Goal: Information Seeking & Learning: Learn about a topic

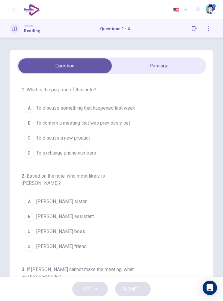
click at [122, 118] on button "B To confirm a meeting that was previously set" at bounding box center [114, 123] width 185 height 15
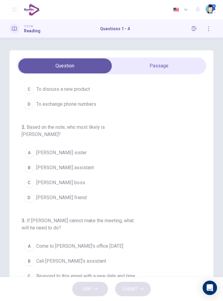
scroll to position [46, 0]
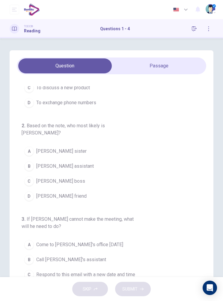
click at [172, 47] on div "1 . What is the purpose of this note? A To discuss something that happened last…" at bounding box center [111, 157] width 223 height 239
click at [69, 180] on span "[PERSON_NAME] boss" at bounding box center [60, 181] width 49 height 7
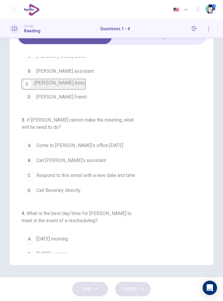
scroll to position [112, 0]
click at [79, 159] on span "Call [PERSON_NAME]'s assistant" at bounding box center [71, 159] width 70 height 7
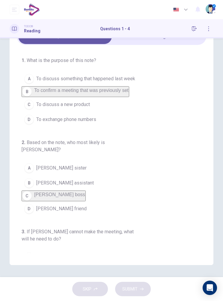
scroll to position [0, 0]
click at [88, 88] on span "To confirm a meeting that was previously set" at bounding box center [81, 90] width 94 height 5
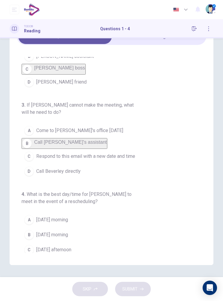
scroll to position [54, 0]
click at [71, 246] on span "[DATE] afternoon" at bounding box center [53, 249] width 35 height 7
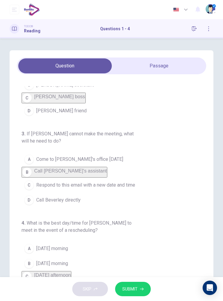
scroll to position [127, 0]
click at [131, 296] on button "SUBMIT" at bounding box center [133, 289] width 36 height 15
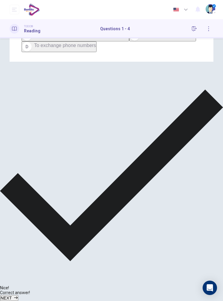
scroll to position [54, 0]
click at [18, 295] on button "NEXT" at bounding box center [9, 298] width 18 height 6
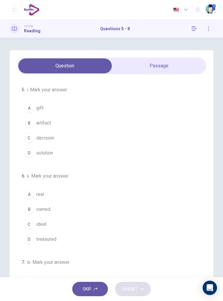
click at [46, 158] on button "D solution" at bounding box center [114, 153] width 185 height 15
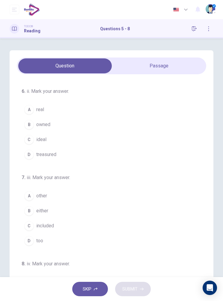
scroll to position [79, 0]
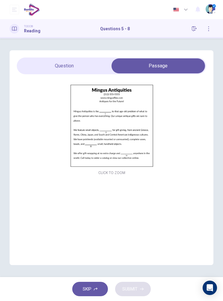
click at [88, 56] on div "5 . i. Mark your answer. A gift B artifact C decision D solution 6 . ii. Mark y…" at bounding box center [112, 157] width 204 height 215
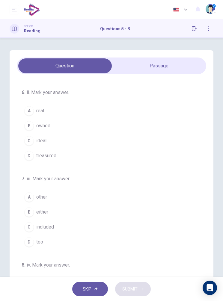
click at [55, 144] on button "C ideal" at bounding box center [114, 140] width 185 height 15
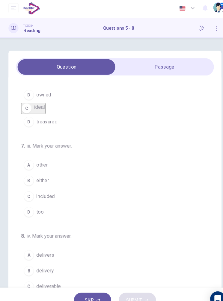
scroll to position [112, 0]
click at [63, 207] on button "D too" at bounding box center [114, 204] width 185 height 15
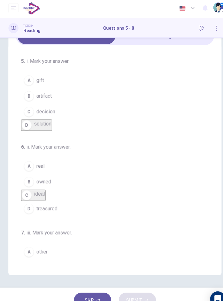
scroll to position [0, 0]
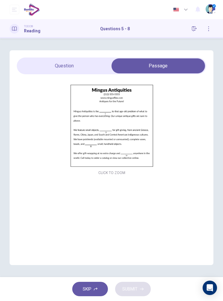
click at [126, 129] on img at bounding box center [111, 126] width 185 height 84
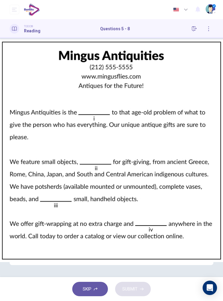
click at [131, 141] on img at bounding box center [111, 150] width 223 height 301
click at [178, 301] on div at bounding box center [111, 301] width 223 height 0
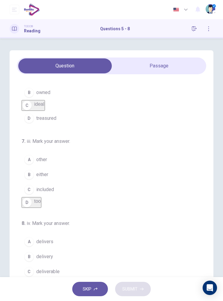
scroll to position [112, 0]
click at [52, 261] on span "delivery" at bounding box center [44, 256] width 17 height 7
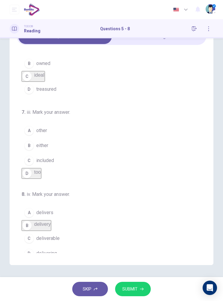
scroll to position [54, 0]
click at [135, 285] on button "SUBMIT" at bounding box center [133, 289] width 36 height 15
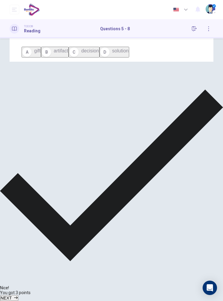
scroll to position [0, 0]
click at [12, 296] on span "NEXT" at bounding box center [6, 298] width 11 height 5
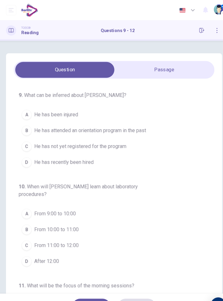
click at [40, 157] on button "D He has recently been hired" at bounding box center [114, 153] width 185 height 15
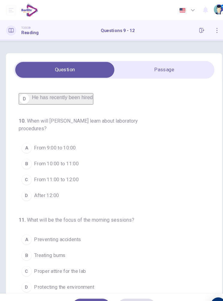
scroll to position [67, 0]
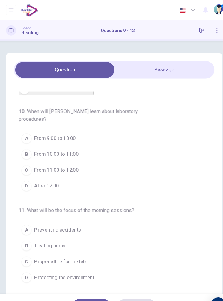
click at [39, 134] on span "From 9:00 to 10:00" at bounding box center [55, 130] width 39 height 7
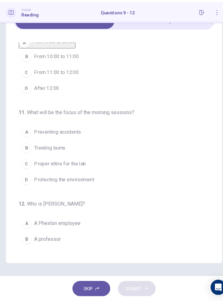
scroll to position [109, 0]
click at [44, 138] on span "Preventing accidents" at bounding box center [58, 141] width 44 height 7
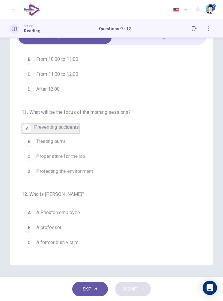
scroll to position [54, 0]
click at [49, 254] on span "A famous speaker" at bounding box center [55, 257] width 38 height 7
click at [146, 288] on button "SUBMIT" at bounding box center [133, 289] width 36 height 15
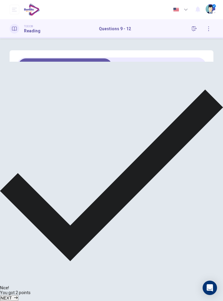
scroll to position [0, 0]
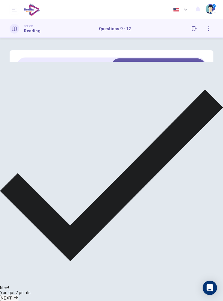
click at [12, 296] on span "NEXT" at bounding box center [6, 298] width 11 height 5
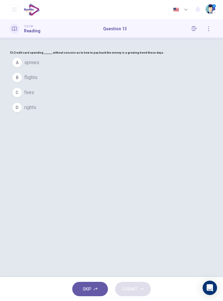
click at [34, 96] on span "fees" at bounding box center [29, 92] width 10 height 7
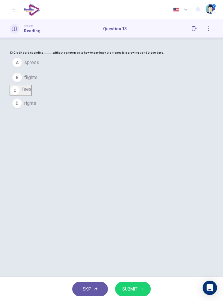
click at [128, 283] on button "SUBMIT" at bounding box center [133, 289] width 36 height 15
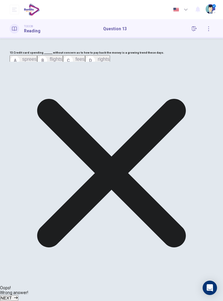
click at [67, 291] on span "Wrong answer!" at bounding box center [111, 292] width 223 height 5
click at [18, 295] on button "NEXT" at bounding box center [9, 298] width 18 height 6
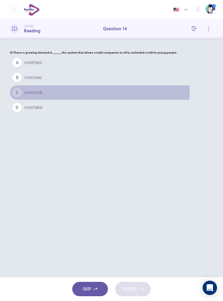
click at [43, 96] on span "overlook" at bounding box center [33, 92] width 18 height 7
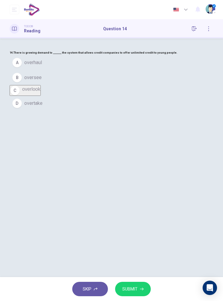
click at [42, 81] on span "oversee" at bounding box center [32, 77] width 17 height 7
click at [45, 96] on button "C overlook" at bounding box center [112, 88] width 204 height 15
click at [144, 295] on button "SUBMIT" at bounding box center [133, 289] width 36 height 15
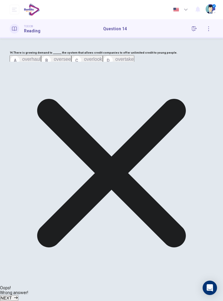
click at [18, 295] on button "NEXT" at bounding box center [9, 298] width 18 height 6
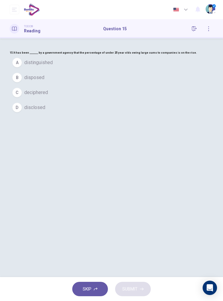
click at [46, 100] on button "C deciphered" at bounding box center [112, 92] width 204 height 15
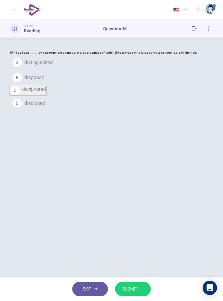
click at [44, 81] on span "disposed" at bounding box center [34, 77] width 20 height 7
click at [147, 293] on button "SUBMIT" at bounding box center [133, 289] width 36 height 15
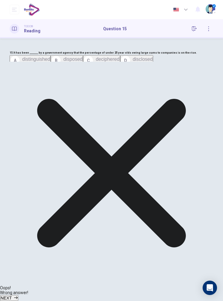
click at [12, 296] on span "NEXT" at bounding box center [6, 298] width 11 height 5
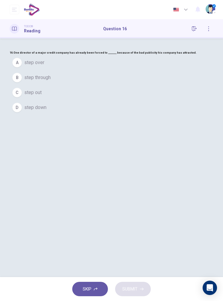
click at [45, 100] on button "C step out" at bounding box center [112, 92] width 204 height 15
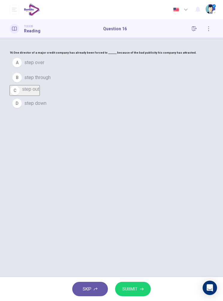
click at [130, 286] on span "SUBMIT" at bounding box center [129, 289] width 15 height 7
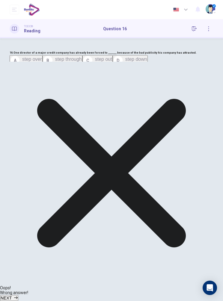
click at [18, 295] on button "NEXT" at bounding box center [9, 298] width 18 height 6
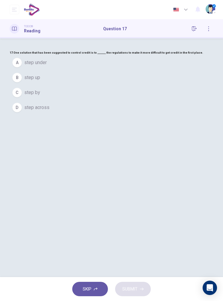
click at [47, 66] on span "step under" at bounding box center [35, 62] width 22 height 7
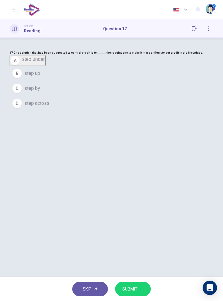
click at [135, 288] on span "SUBMIT" at bounding box center [129, 289] width 15 height 7
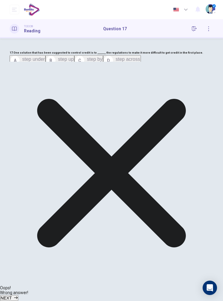
click at [18, 295] on button "NEXT" at bounding box center [9, 298] width 18 height 6
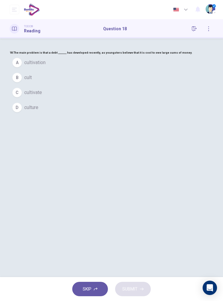
click at [50, 115] on button "D culture" at bounding box center [112, 107] width 204 height 15
click at [128, 284] on button "SUBMIT" at bounding box center [133, 289] width 36 height 15
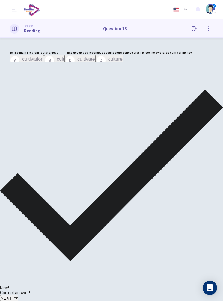
click at [12, 296] on span "NEXT" at bounding box center [6, 298] width 11 height 5
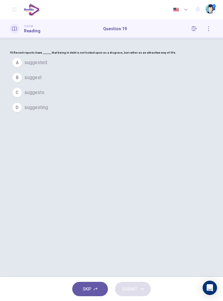
click at [43, 66] on span "suggested" at bounding box center [35, 62] width 23 height 7
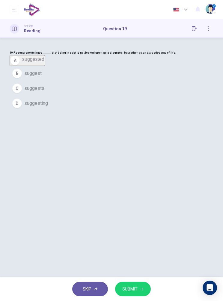
click at [137, 284] on button "SUBMIT" at bounding box center [133, 289] width 36 height 15
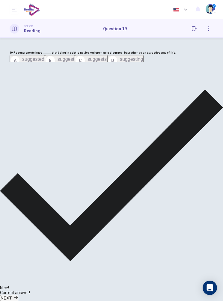
click at [18, 296] on icon "button" at bounding box center [16, 298] width 4 height 4
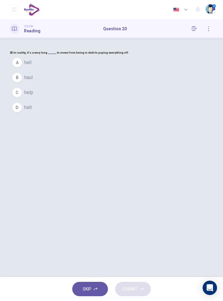
click at [187, 115] on div "20. In reality, it's a very long _______ to move from being in debt to paying e…" at bounding box center [112, 82] width 204 height 65
click at [37, 85] on button "B haul" at bounding box center [112, 77] width 204 height 15
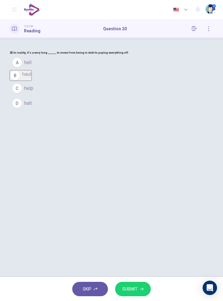
click at [145, 287] on button "SUBMIT" at bounding box center [133, 289] width 36 height 15
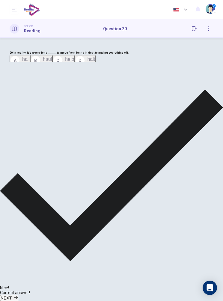
click at [18, 296] on icon "button" at bounding box center [16, 298] width 4 height 4
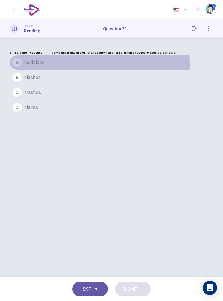
click at [41, 66] on span "collisions" at bounding box center [34, 62] width 20 height 7
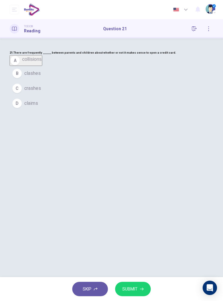
click at [147, 287] on button "SUBMIT" at bounding box center [133, 289] width 36 height 15
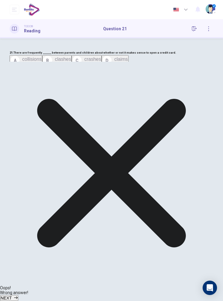
click at [18, 295] on button "NEXT" at bounding box center [9, 298] width 18 height 6
